Goal: Check status: Check status

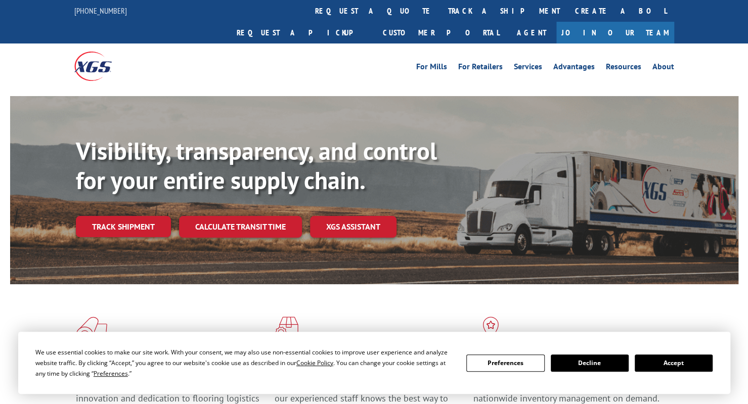
click at [125, 216] on link "Track shipment" at bounding box center [123, 226] width 95 height 21
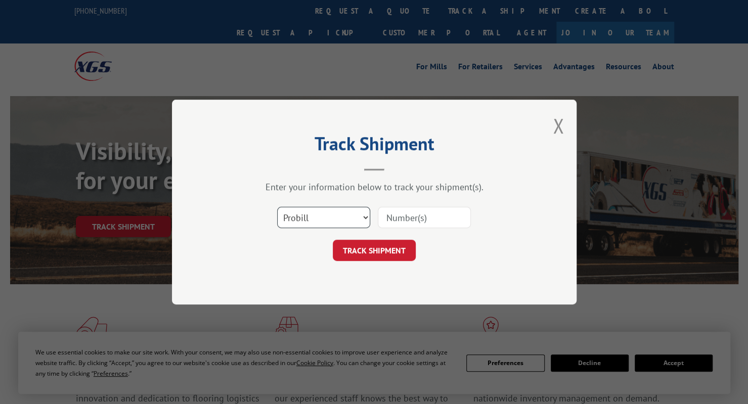
click at [328, 214] on select "Select category... Probill BOL PO" at bounding box center [323, 217] width 93 height 21
click at [407, 218] on input at bounding box center [424, 217] width 93 height 21
paste input "2848032"
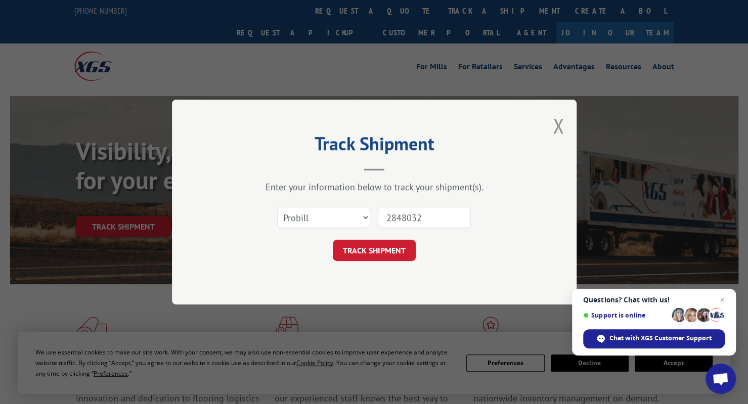
type input "2848032"
drag, startPoint x: 384, startPoint y: 250, endPoint x: 565, endPoint y: 260, distance: 181.4
click at [385, 250] on button "TRACK SHIPMENT" at bounding box center [374, 250] width 83 height 21
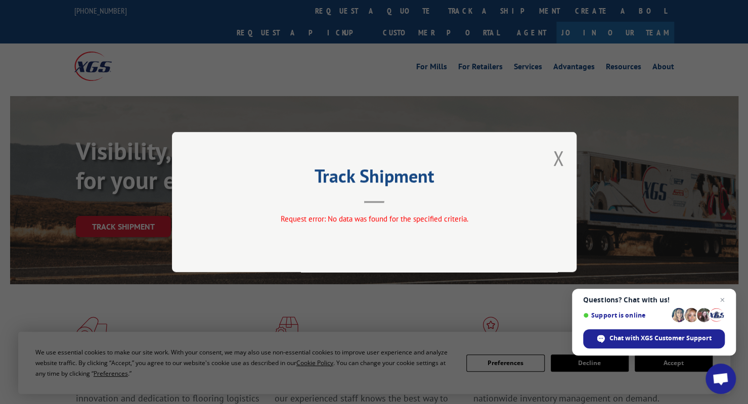
drag, startPoint x: 421, startPoint y: 200, endPoint x: 554, endPoint y: 194, distance: 133.2
click at [423, 200] on header "Track Shipment" at bounding box center [375, 186] width 304 height 34
click at [555, 162] on button "Close modal" at bounding box center [558, 158] width 11 height 27
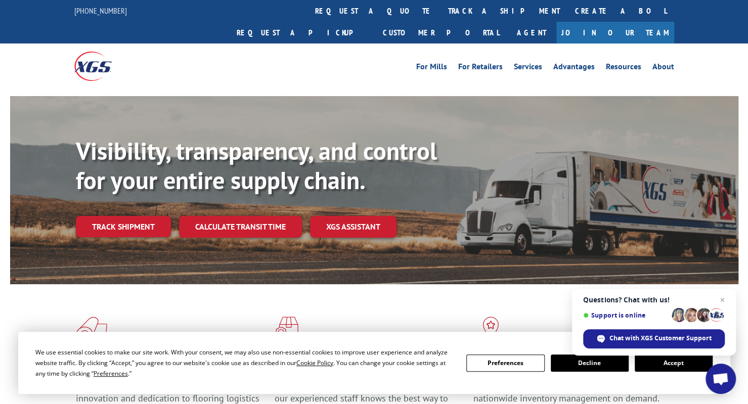
click at [112, 216] on link "Track shipment" at bounding box center [123, 226] width 95 height 21
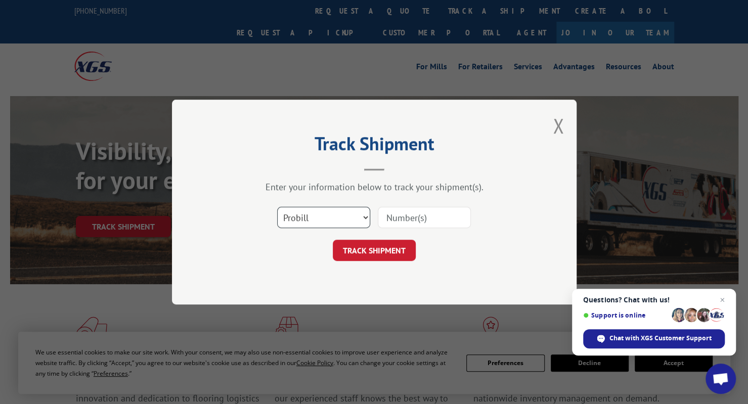
drag, startPoint x: 304, startPoint y: 219, endPoint x: 309, endPoint y: 226, distance: 8.7
click at [306, 220] on select "Select category... Probill BOL PO" at bounding box center [323, 217] width 93 height 21
select select "bol"
click at [277, 207] on select "Select category... Probill BOL PO" at bounding box center [323, 217] width 93 height 21
click at [382, 221] on input at bounding box center [424, 217] width 93 height 21
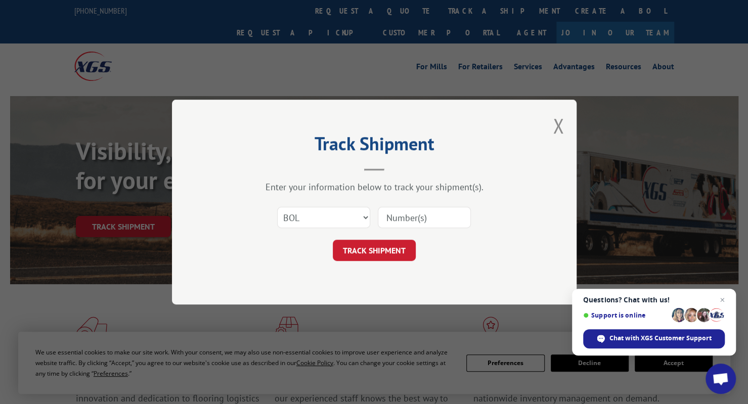
paste input "2848032"
type input "2848032"
click button "TRACK SHIPMENT" at bounding box center [374, 250] width 83 height 21
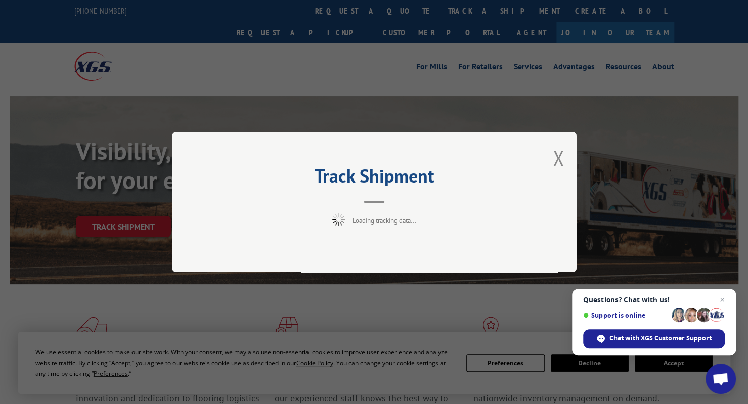
click at [725, 301] on span "Close chat" at bounding box center [723, 300] width 12 height 12
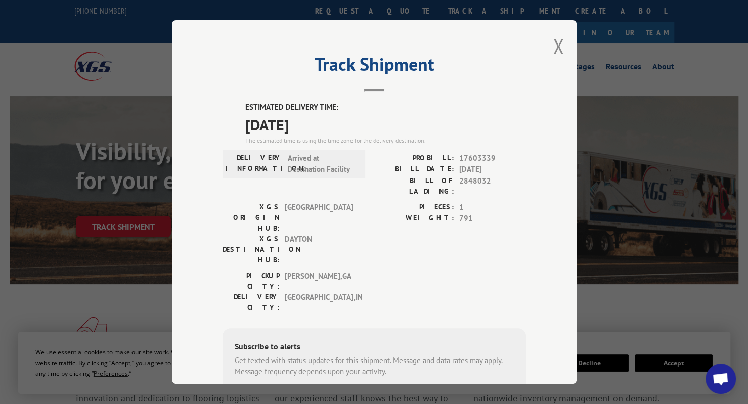
click at [428, 223] on div "PIECES: 1 WEIGHT: 791" at bounding box center [450, 236] width 152 height 69
click at [422, 225] on div "PIECES: 1 WEIGHT: 791" at bounding box center [450, 236] width 152 height 69
drag, startPoint x: 282, startPoint y: 142, endPoint x: 431, endPoint y: 141, distance: 149.3
click at [431, 141] on div "The estimated time is using the time zone for the delivery destination." at bounding box center [385, 140] width 281 height 9
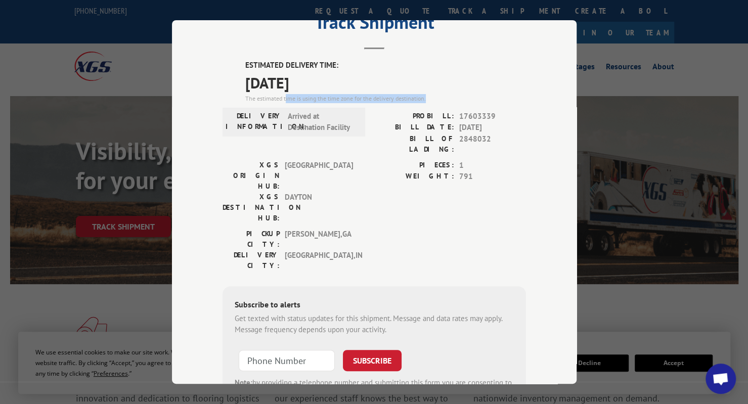
scroll to position [91, 0]
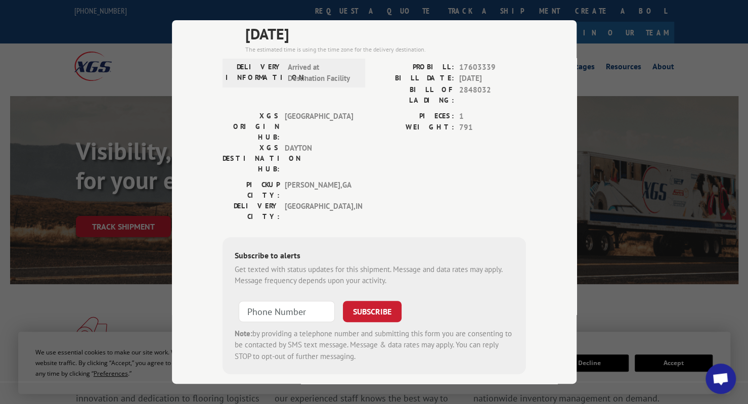
click at [409, 180] on div "PICKUP CITY: [GEOGRAPHIC_DATA] , [GEOGRAPHIC_DATA]: [GEOGRAPHIC_DATA] , [GEOGRA…" at bounding box center [375, 204] width 304 height 48
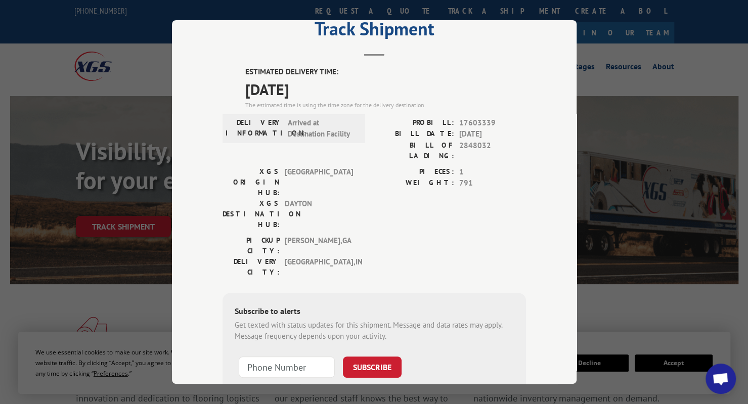
scroll to position [51, 0]
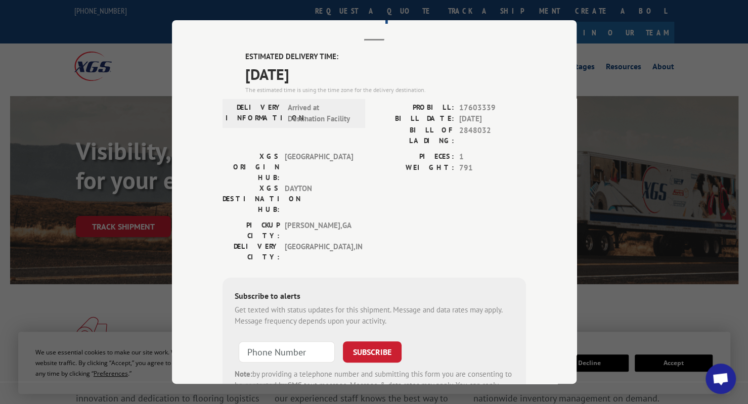
click at [294, 341] on div at bounding box center [287, 352] width 96 height 23
click at [289, 342] on input "+1 (___) ___-____" at bounding box center [287, 352] width 96 height 21
type input "[PHONE_NUMBER]"
click at [343, 342] on button "SUBSCRIBE" at bounding box center [372, 352] width 59 height 21
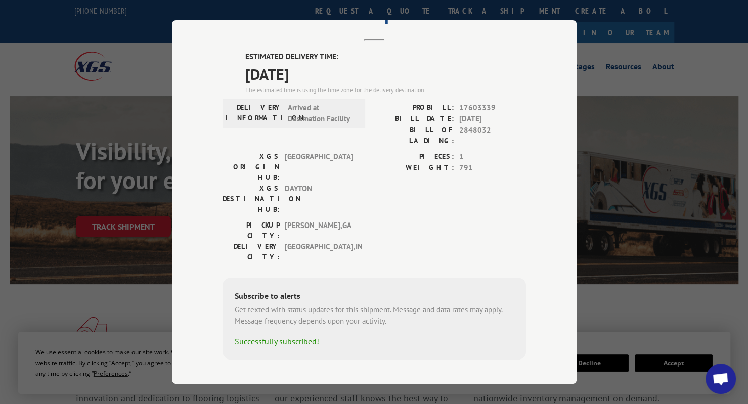
scroll to position [35, 0]
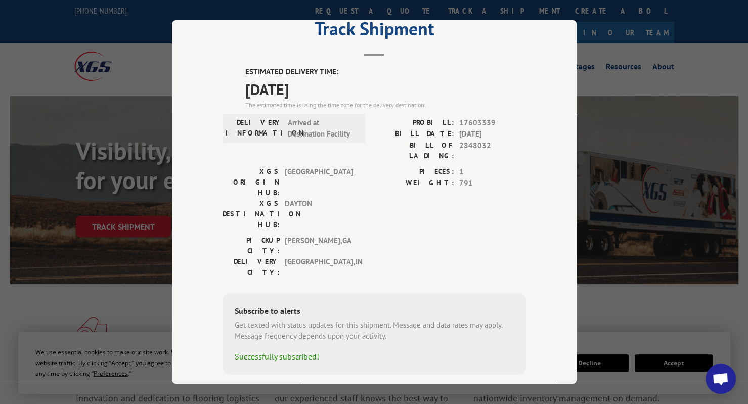
click at [665, 97] on div "Track Shipment ESTIMATED DELIVERY TIME: [DATE] The estimated time is using the …" at bounding box center [374, 202] width 748 height 404
